Goal: Task Accomplishment & Management: Use online tool/utility

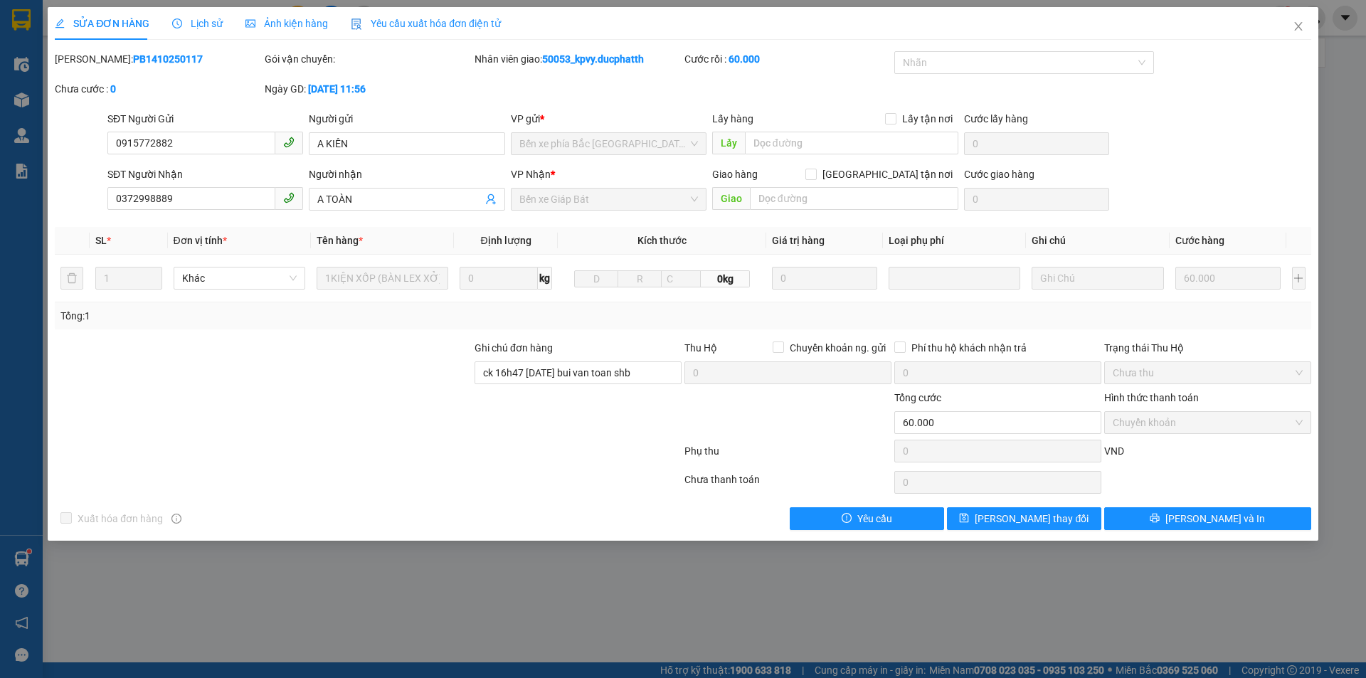
click at [465, 613] on div "SỬA ĐƠN HÀNG Lịch sử Ảnh kiện hàng Yêu cầu xuất hóa đơn điện tử Total Paid Fee …" at bounding box center [683, 339] width 1366 height 678
click at [1306, 28] on span "Close" at bounding box center [1299, 27] width 40 height 40
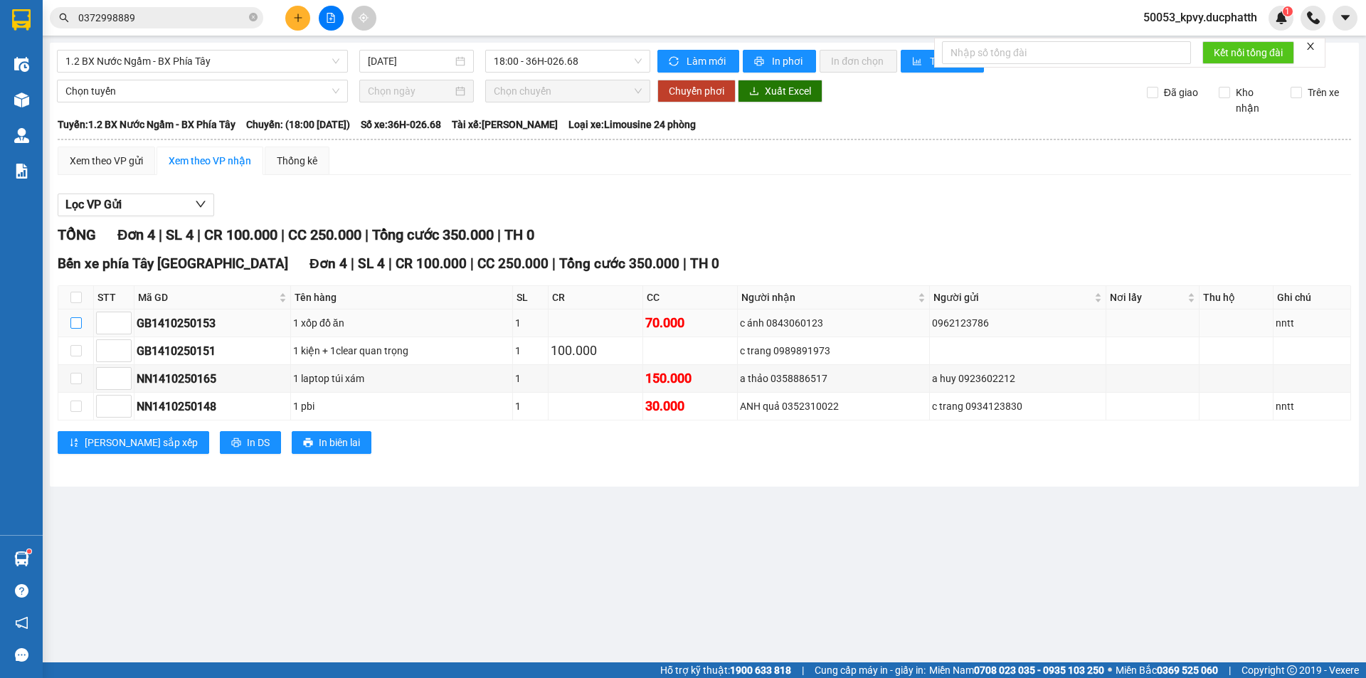
click at [73, 322] on input "checkbox" at bounding box center [75, 322] width 11 height 11
checkbox input "true"
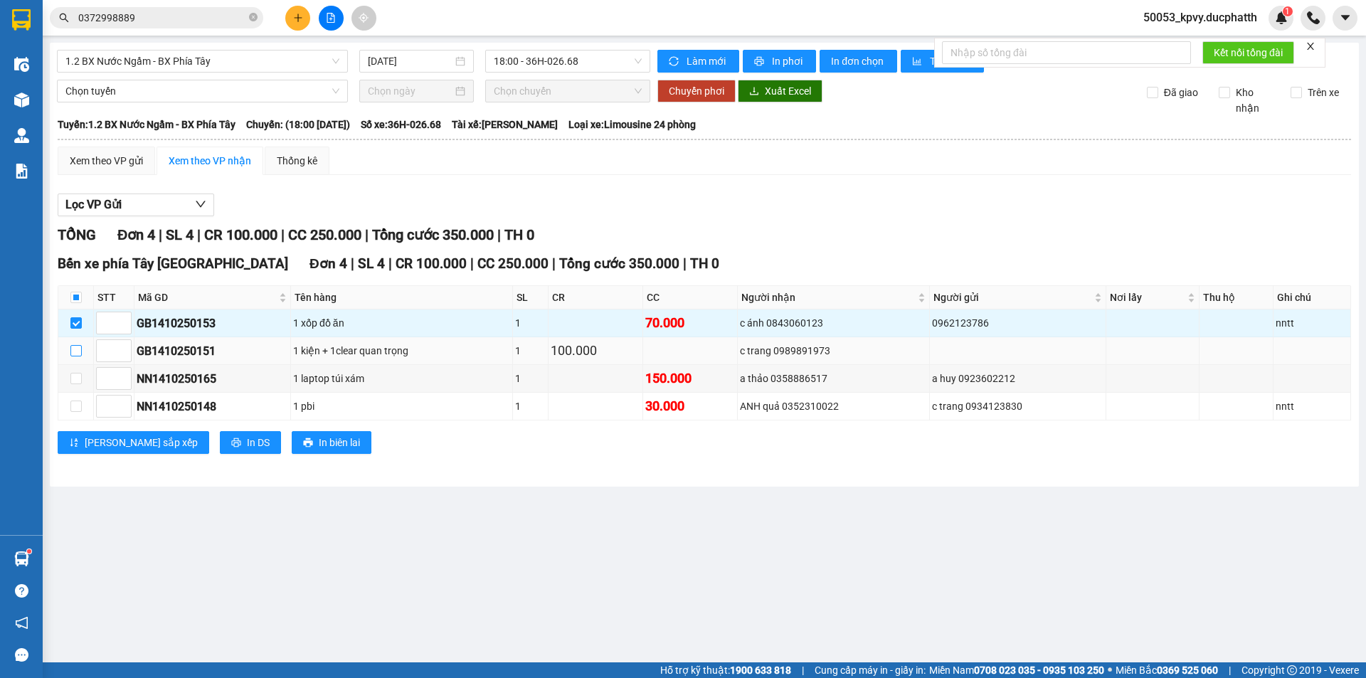
click at [75, 345] on input "checkbox" at bounding box center [75, 350] width 11 height 11
checkbox input "true"
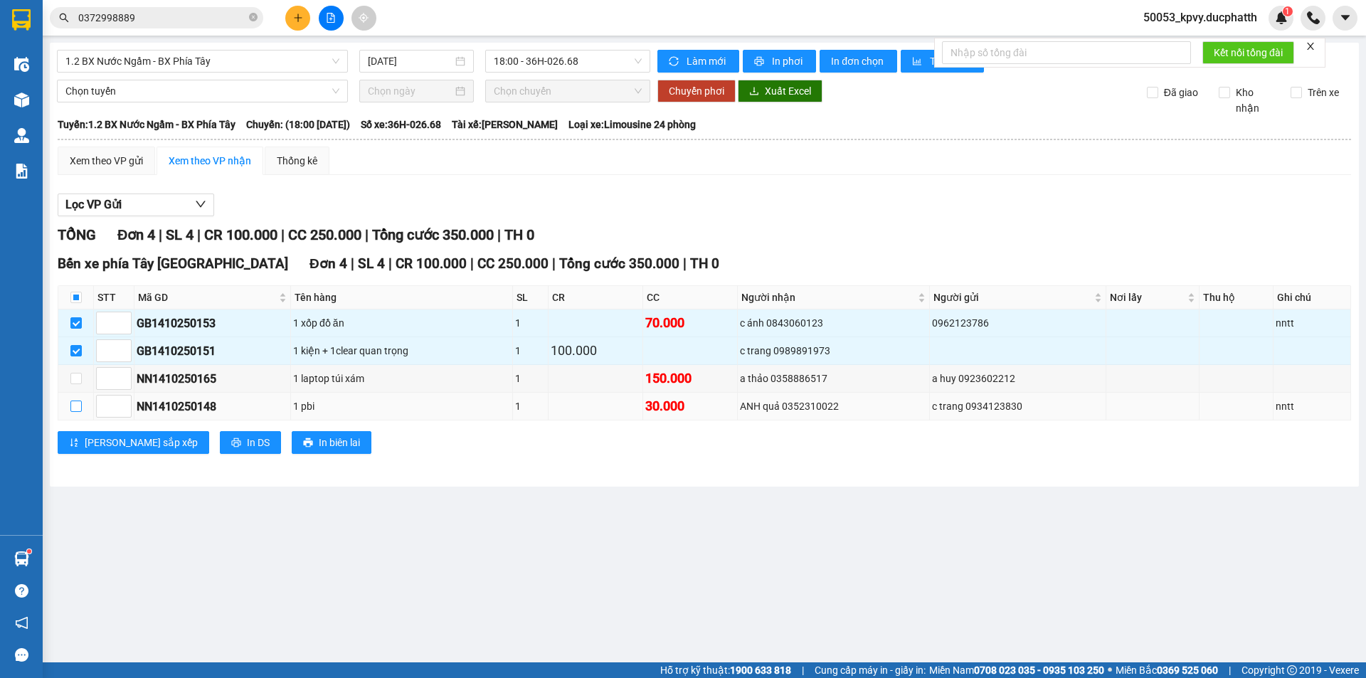
click at [76, 402] on input "checkbox" at bounding box center [75, 406] width 11 height 11
checkbox input "true"
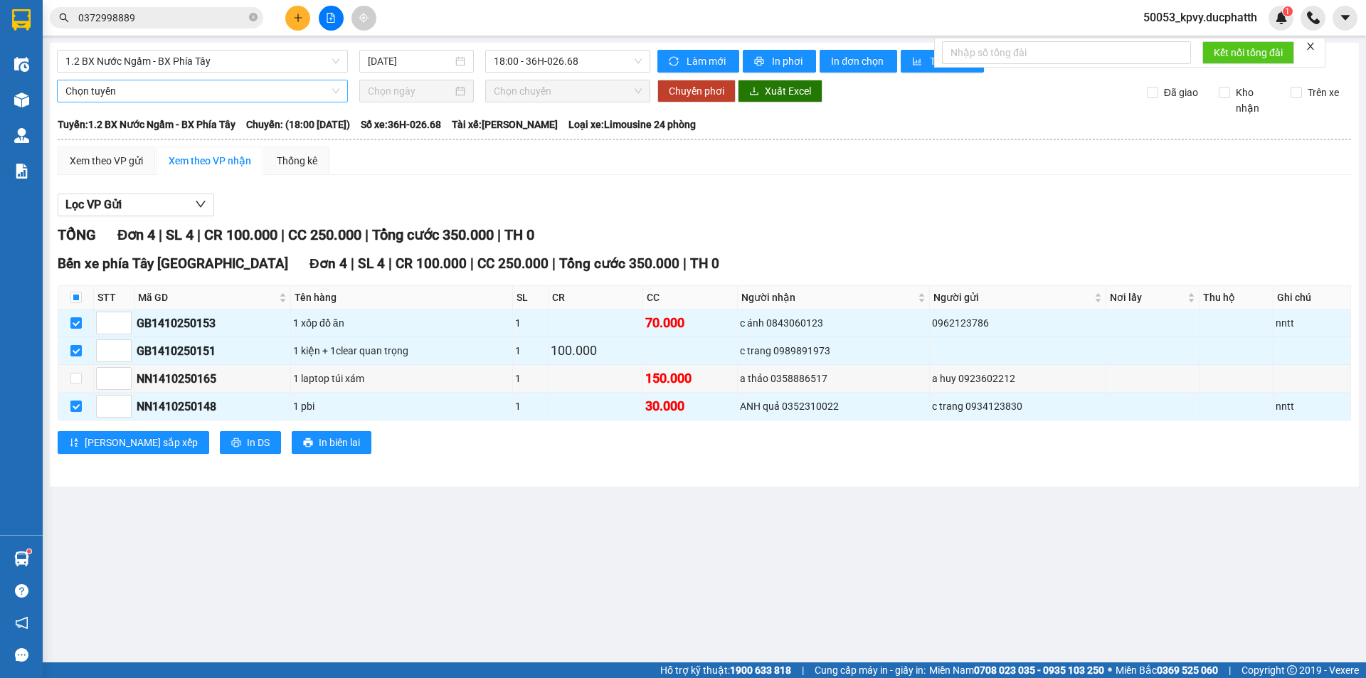
click at [268, 96] on span "Chọn tuyến" at bounding box center [202, 90] width 274 height 21
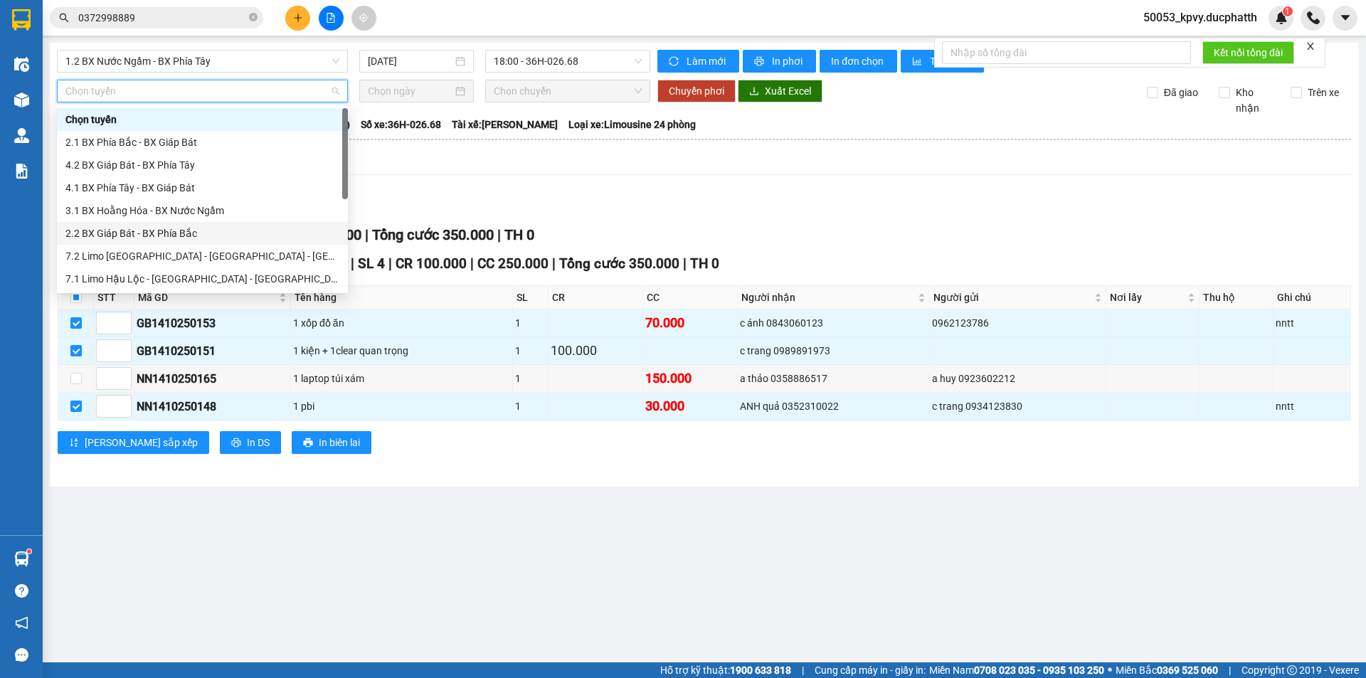
scroll to position [159, 0]
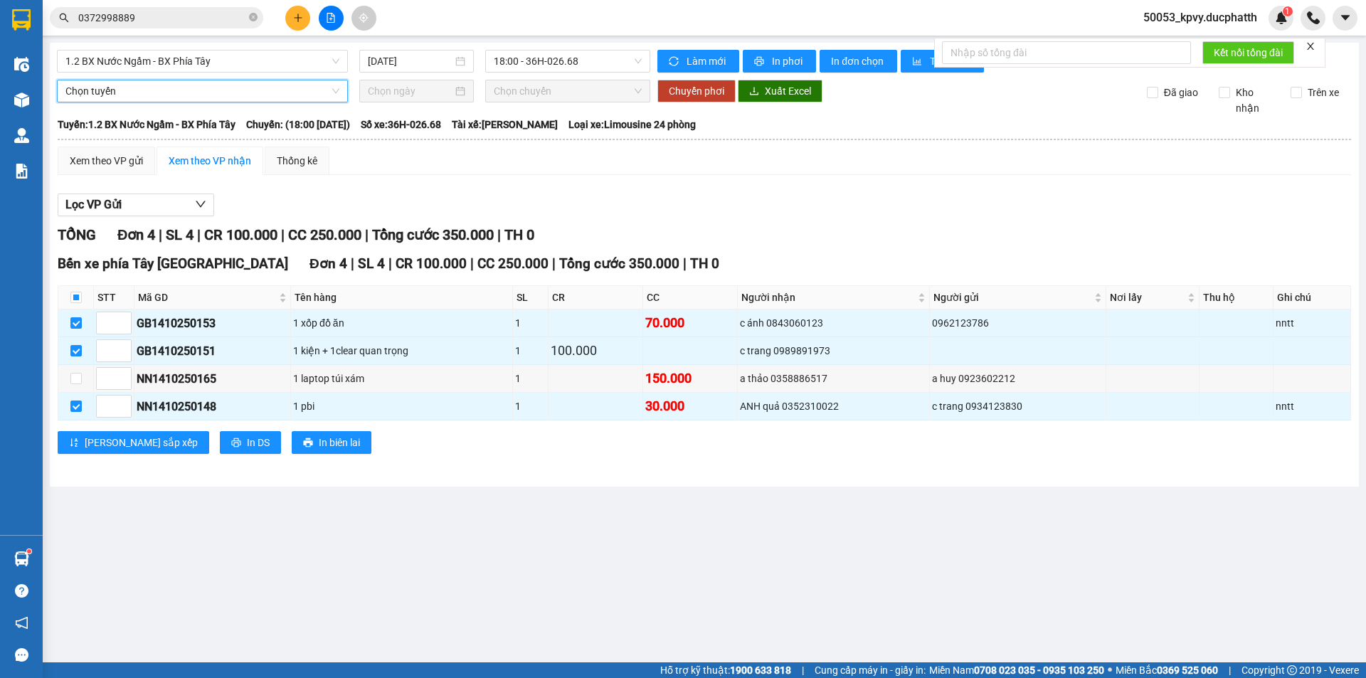
click at [222, 95] on span "Chọn tuyến" at bounding box center [202, 90] width 274 height 21
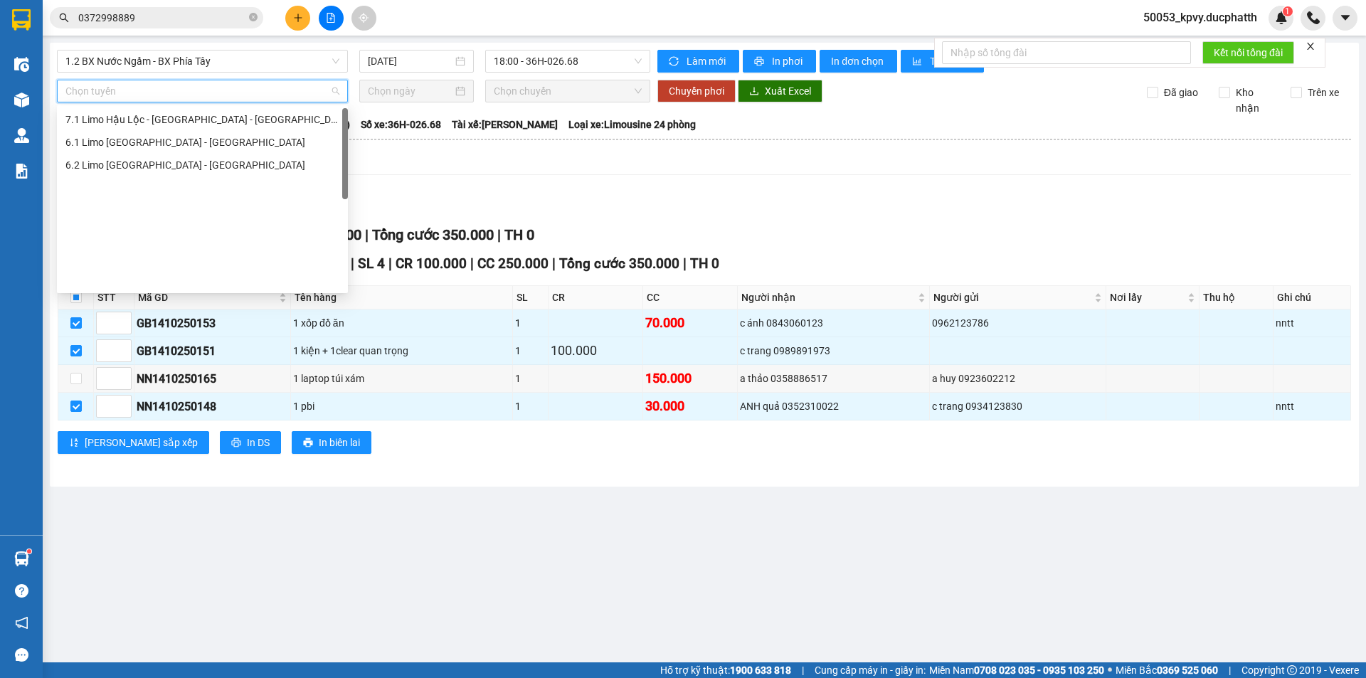
scroll to position [0, 0]
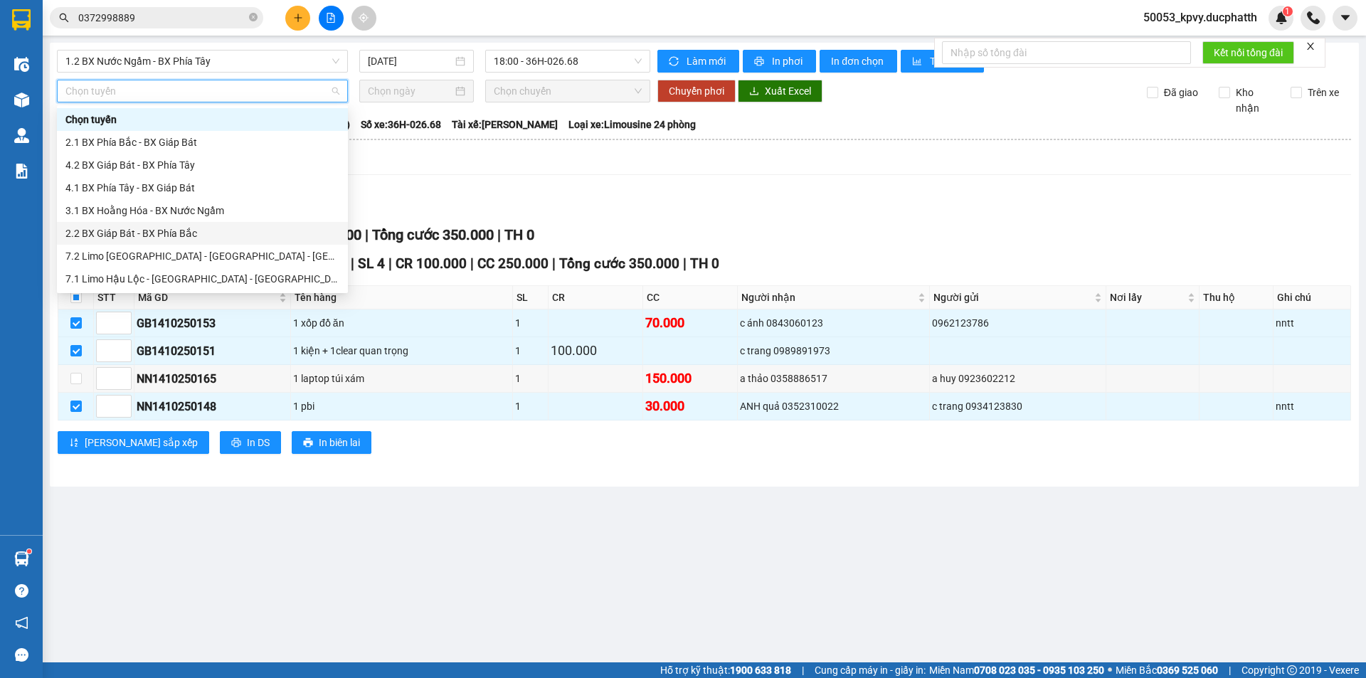
click at [154, 228] on div "2.2 BX Giáp Bát - BX Phía Bắc" at bounding box center [202, 234] width 274 height 16
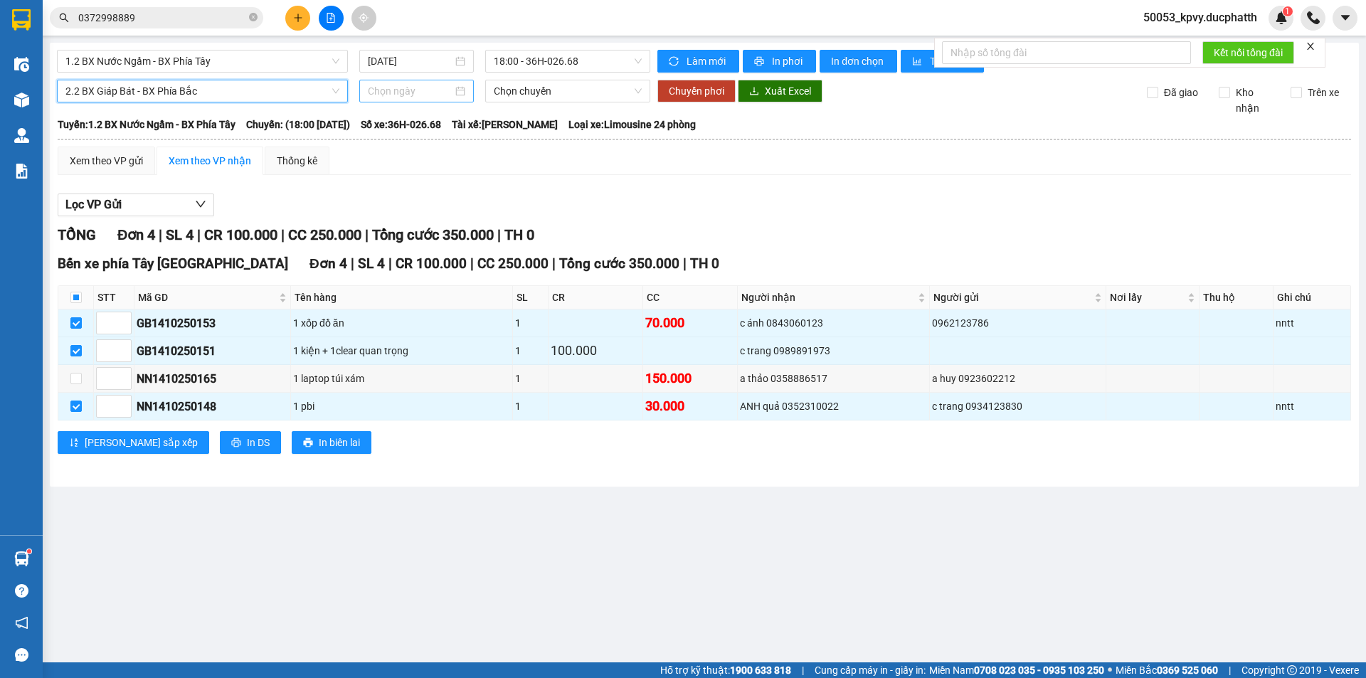
click at [411, 92] on input at bounding box center [410, 91] width 85 height 16
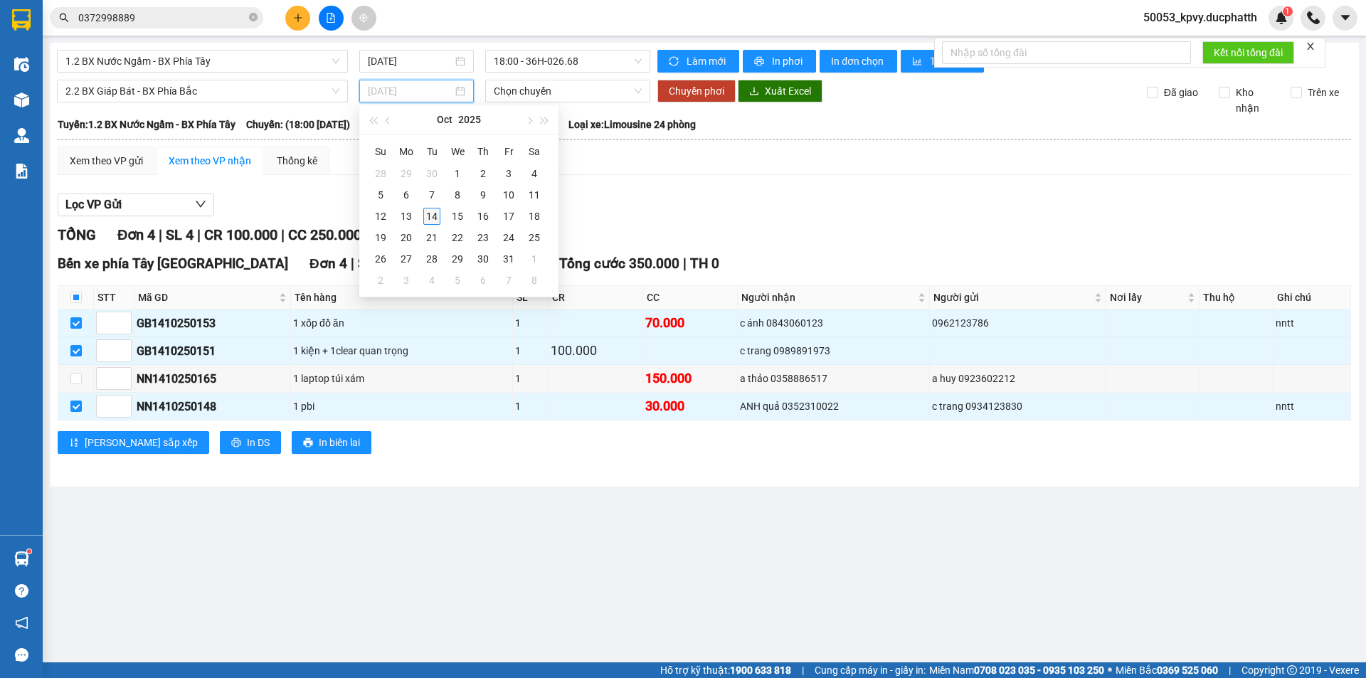
type input "[DATE]"
click at [427, 215] on div "14" at bounding box center [431, 216] width 17 height 17
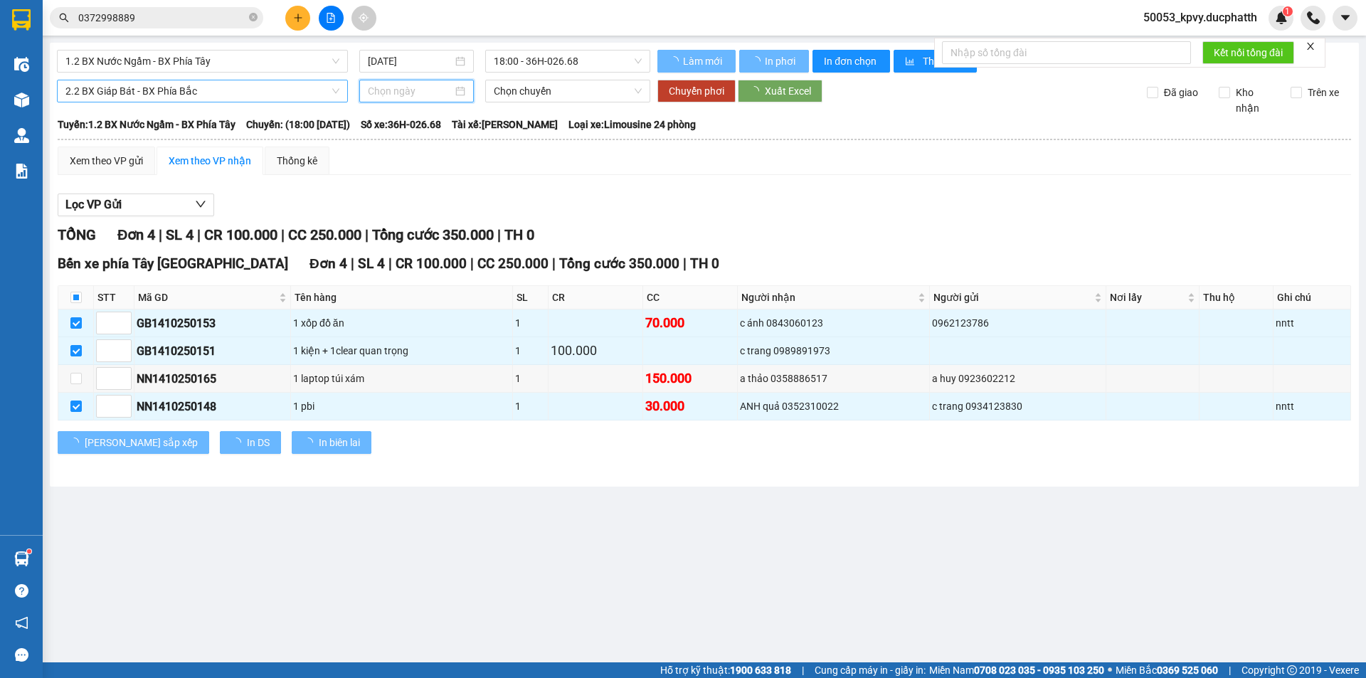
type input "[DATE]"
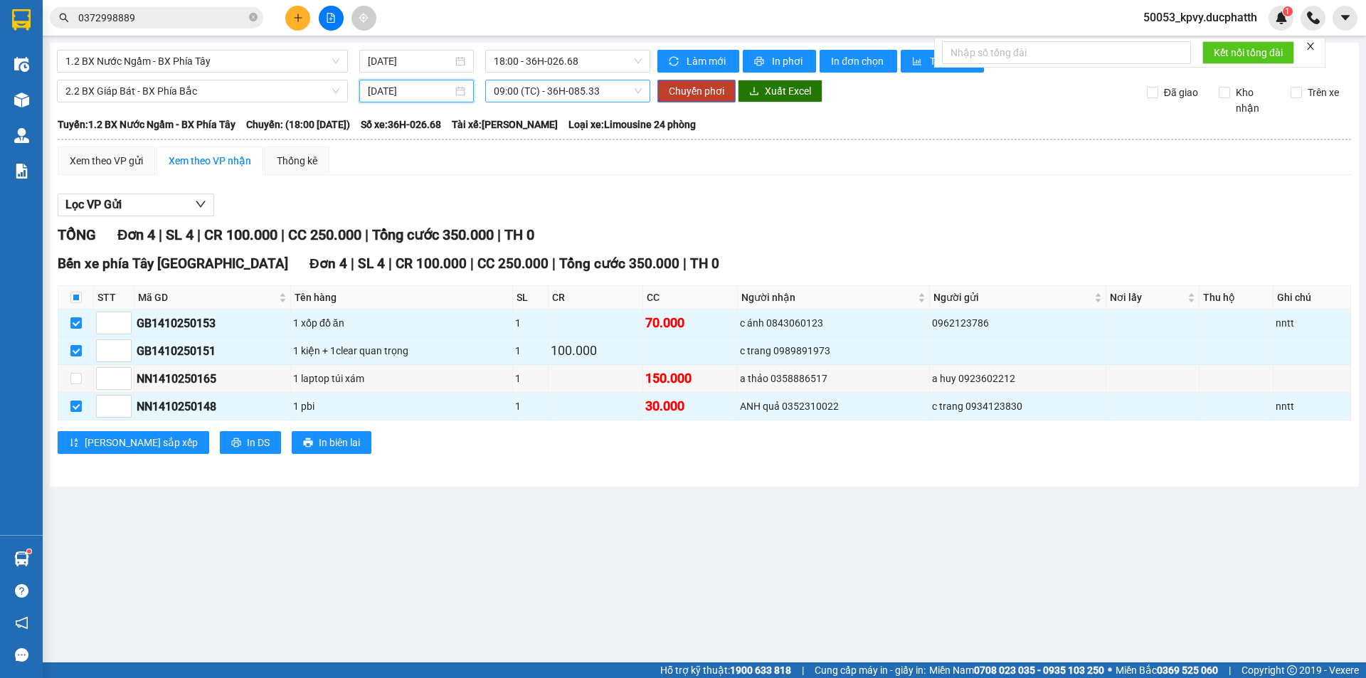
click at [547, 89] on span "09:00 (TC) - 36H-085.33" at bounding box center [568, 90] width 148 height 21
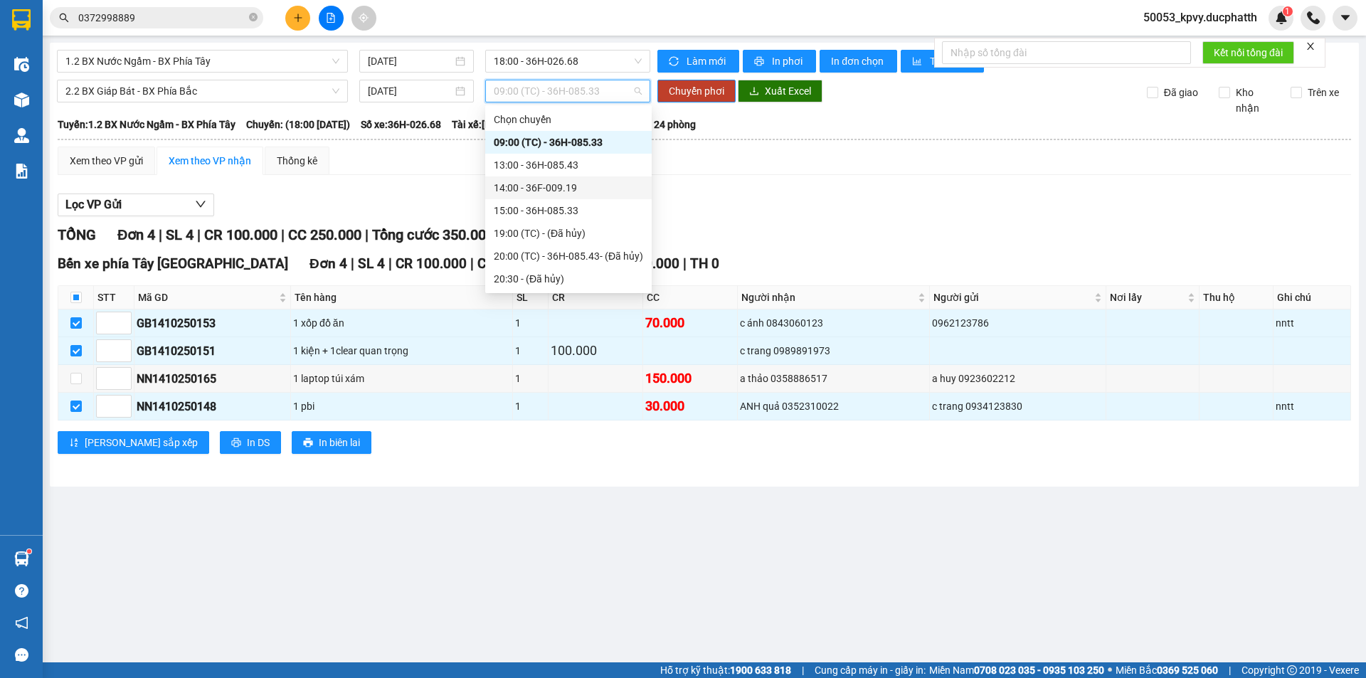
scroll to position [23, 0]
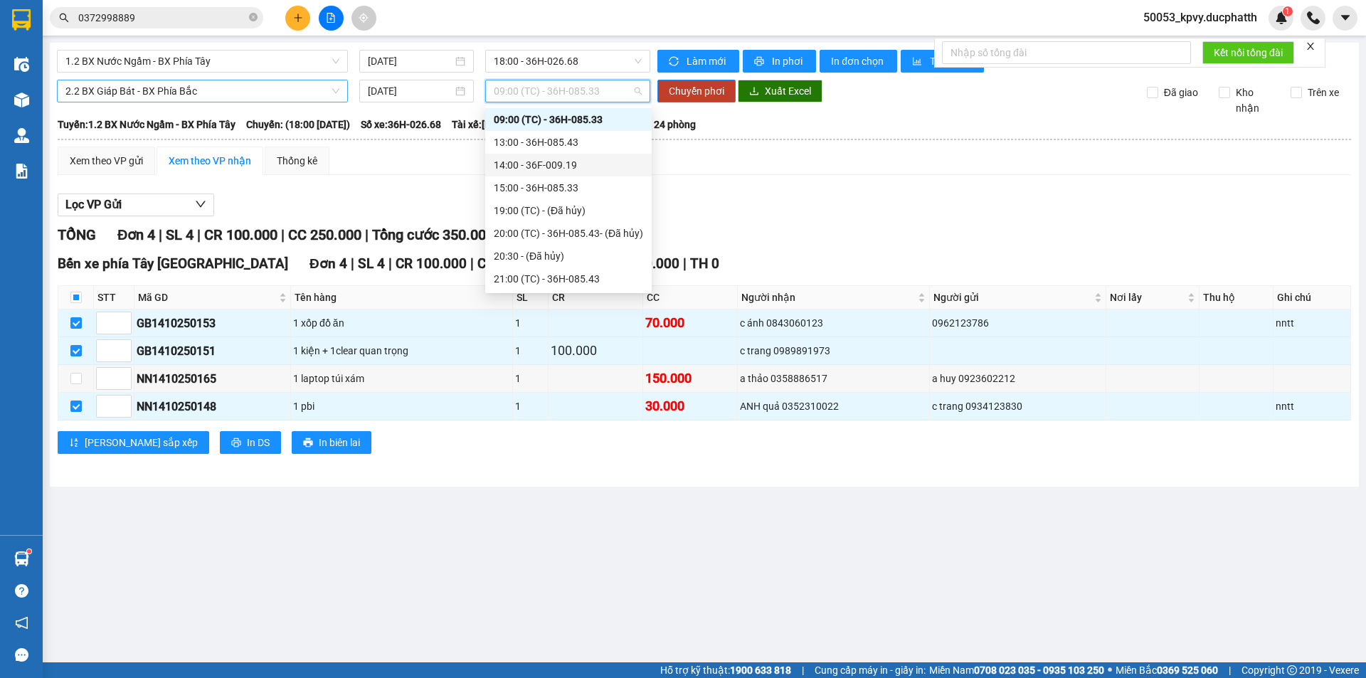
click at [203, 92] on span "2.2 BX Giáp Bát - BX Phía Bắc" at bounding box center [202, 90] width 274 height 21
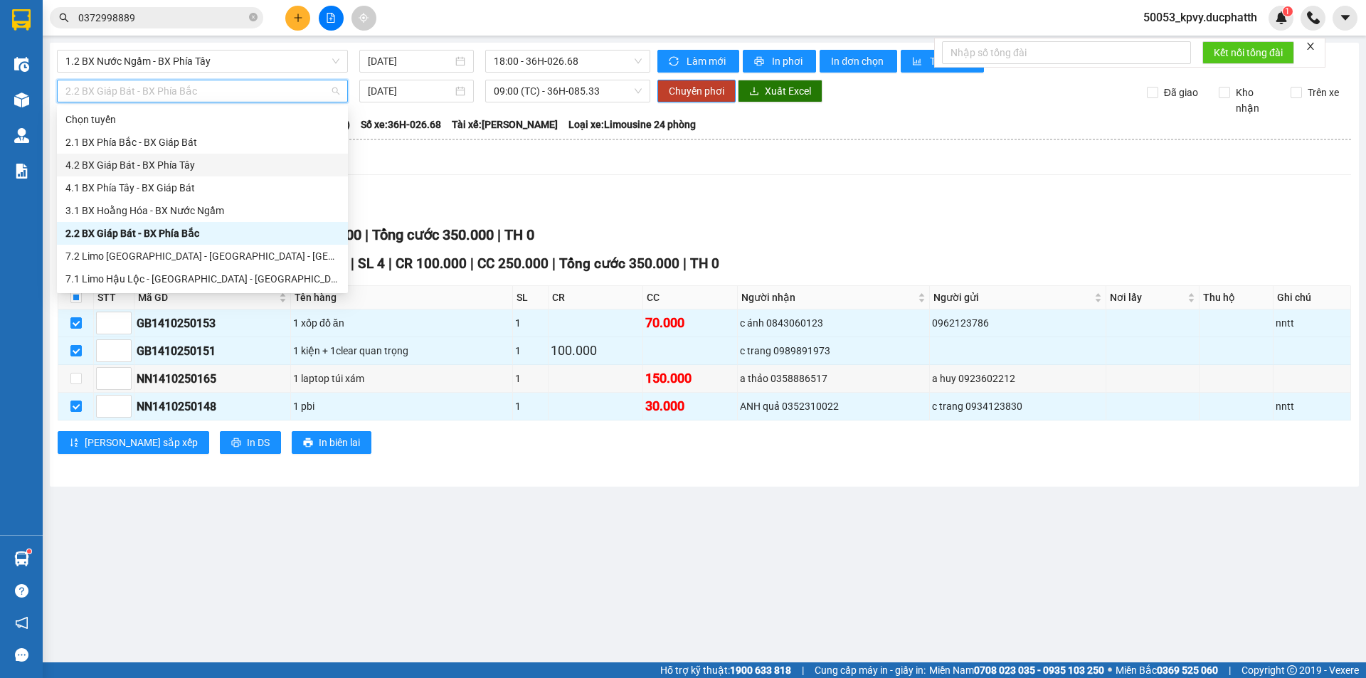
click at [140, 161] on div "4.2 BX Giáp Bát - BX Phía Tây" at bounding box center [202, 165] width 274 height 16
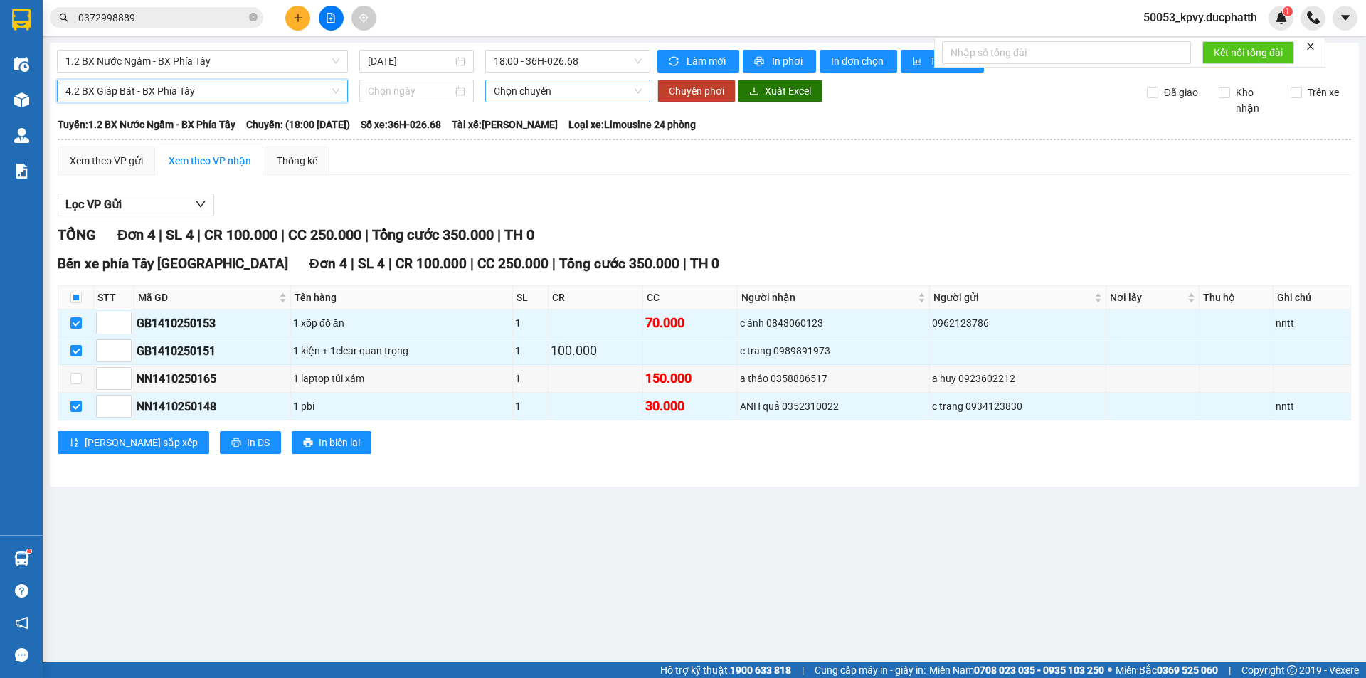
click at [566, 86] on span "Chọn chuyến" at bounding box center [568, 90] width 148 height 21
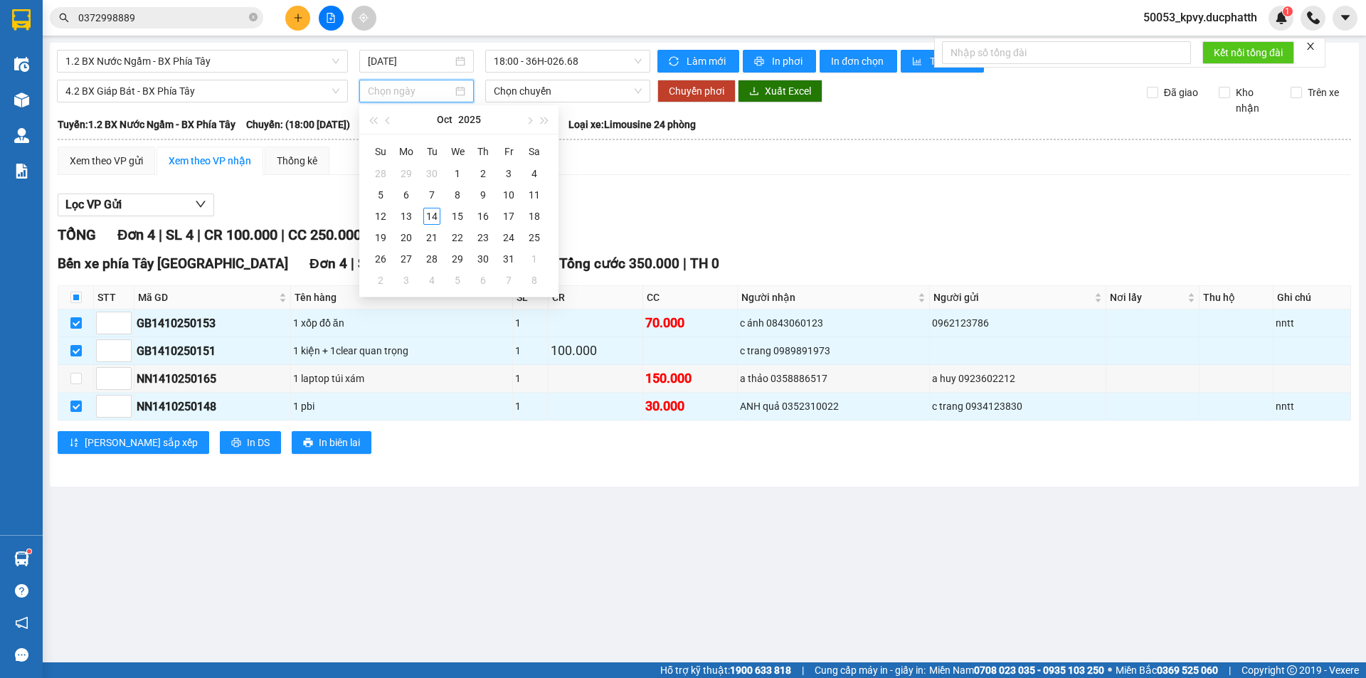
click at [379, 83] on input at bounding box center [410, 91] width 85 height 16
type input "[DATE]"
click at [427, 217] on div "14" at bounding box center [431, 216] width 17 height 17
type input "[DATE]"
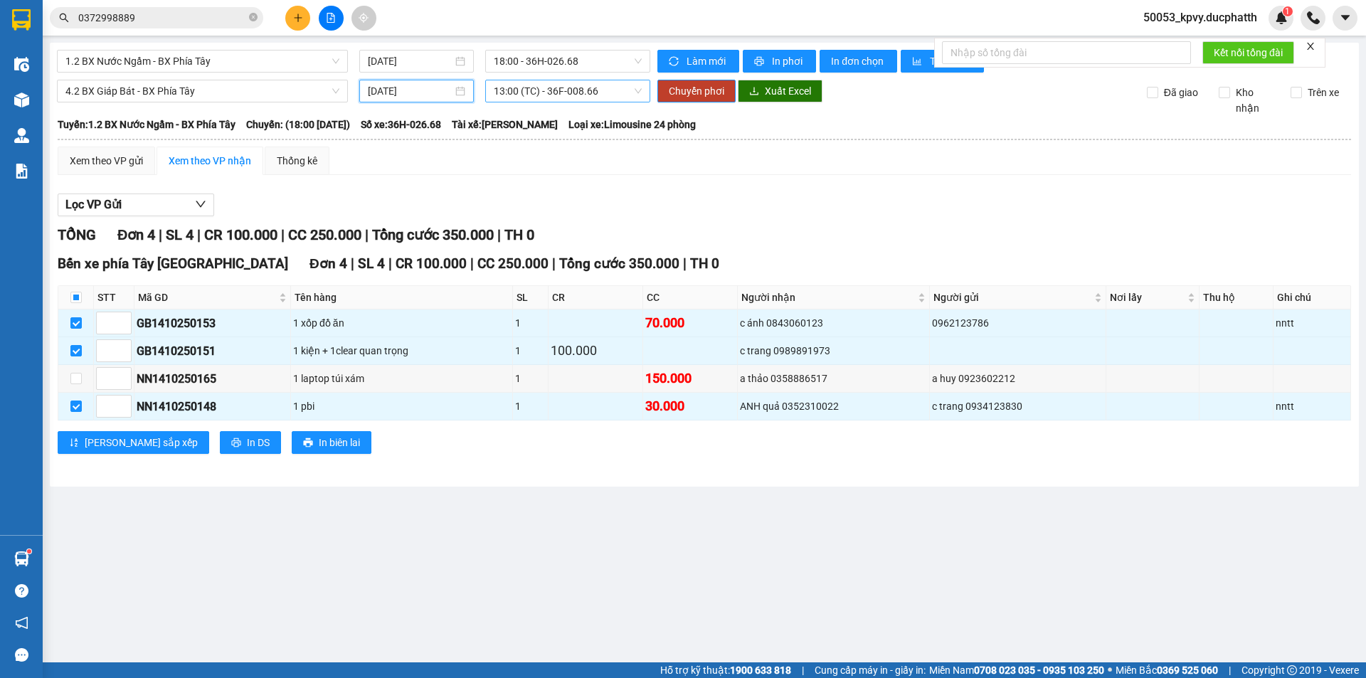
click at [544, 93] on span "13:00 (TC) - 36F-008.66" at bounding box center [568, 90] width 148 height 21
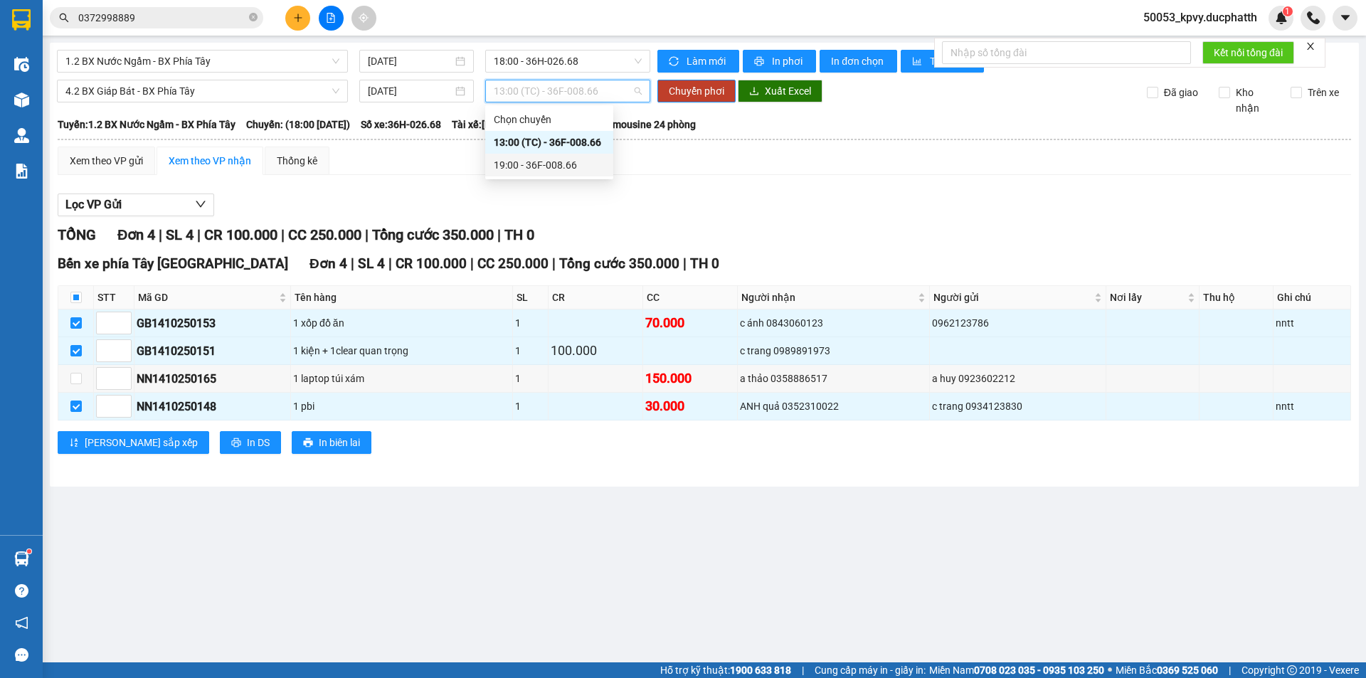
click at [518, 159] on div "19:00 - 36F-008.66" at bounding box center [549, 165] width 111 height 16
click at [675, 90] on span "Chuyển phơi" at bounding box center [697, 91] width 56 height 16
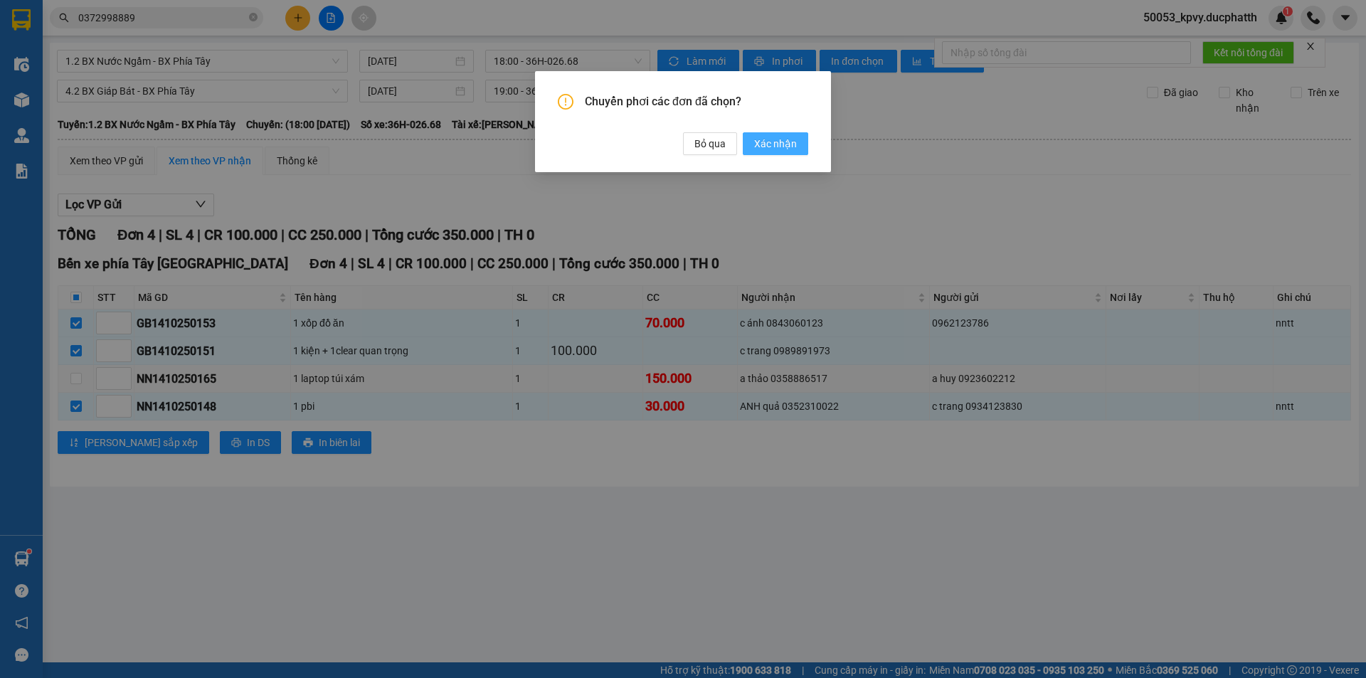
click at [758, 144] on span "Xác nhận" at bounding box center [775, 144] width 43 height 16
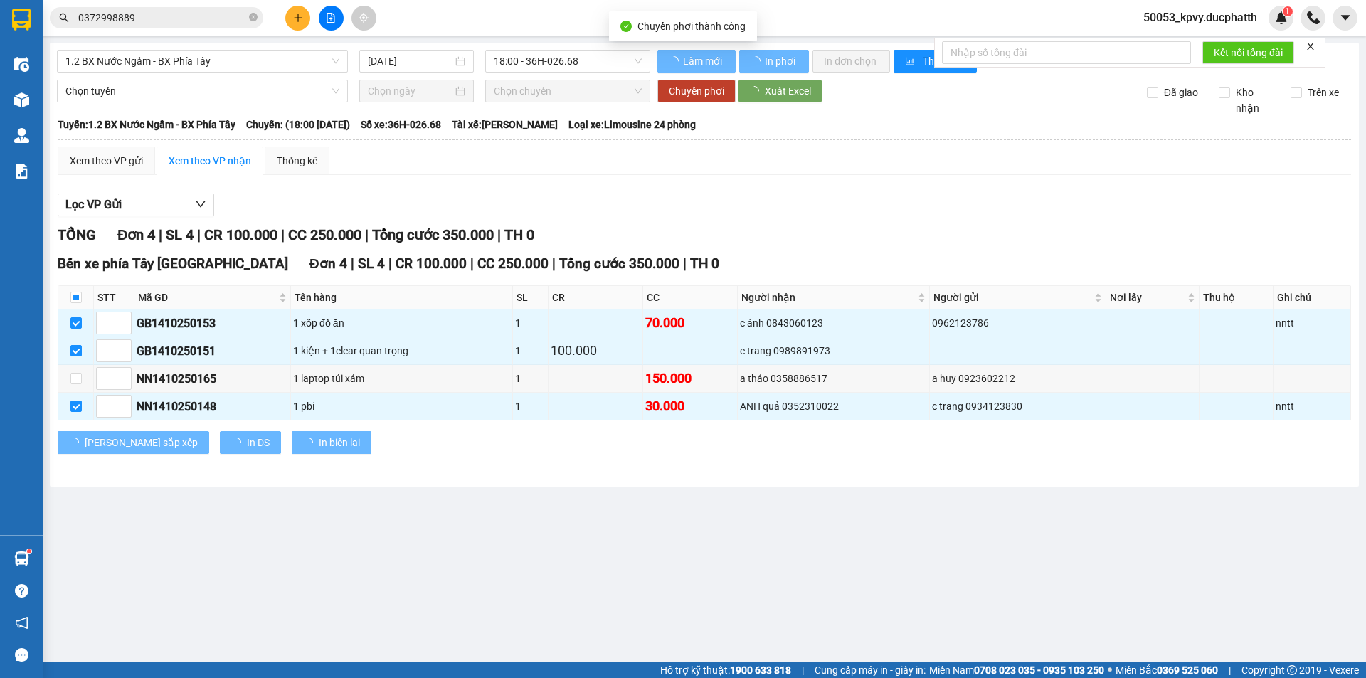
checkbox input "false"
